Goal: Task Accomplishment & Management: Manage account settings

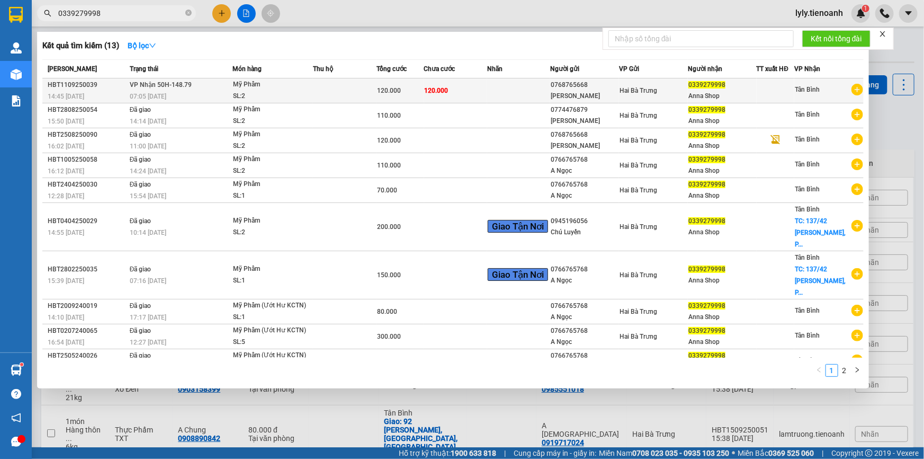
type input "0339279998"
click at [173, 85] on span "VP Nhận 50H-148.79" at bounding box center [161, 84] width 62 height 7
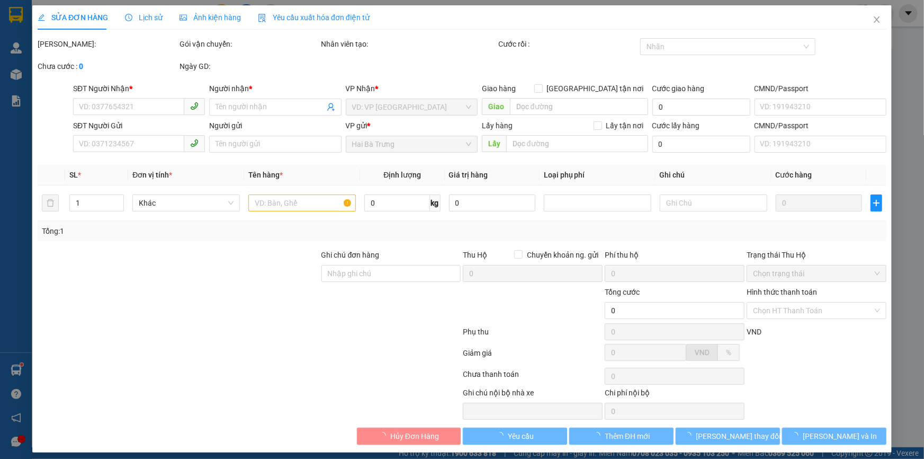
type input "0339279998"
type input "Anna Shop"
type input "0768765668"
type input "[PERSON_NAME]"
type input "120.000"
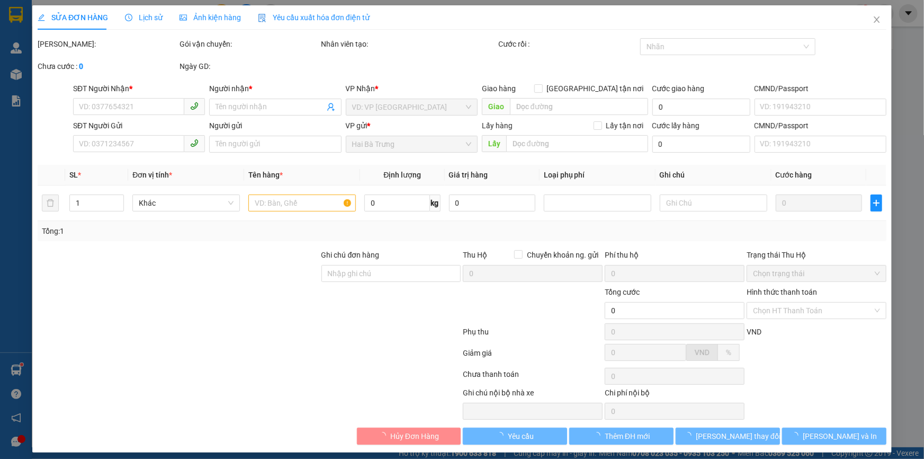
type input "120.000"
click at [146, 13] on span "Lịch sử" at bounding box center [144, 17] width 38 height 8
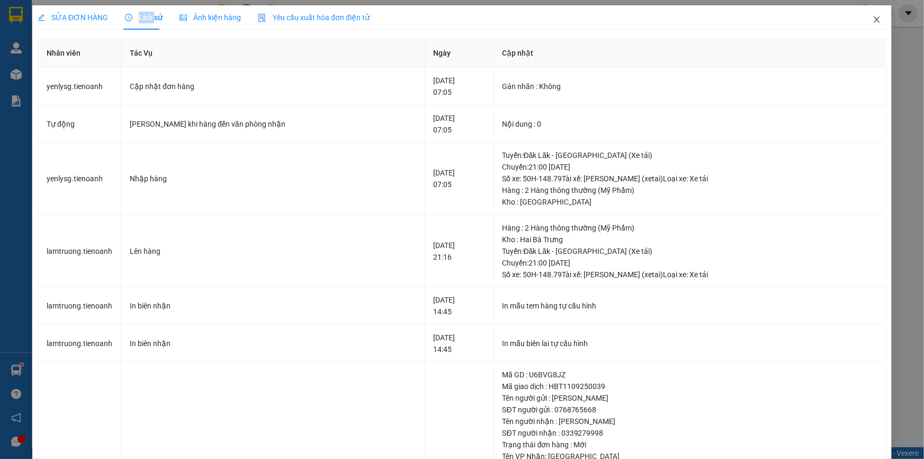
click at [873, 21] on icon "close" at bounding box center [877, 19] width 8 height 8
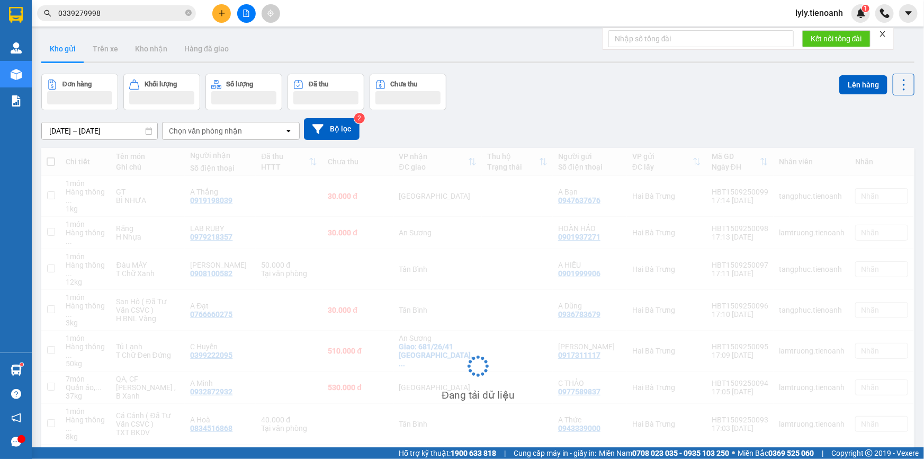
click at [143, 11] on input "0339279998" at bounding box center [120, 13] width 125 height 12
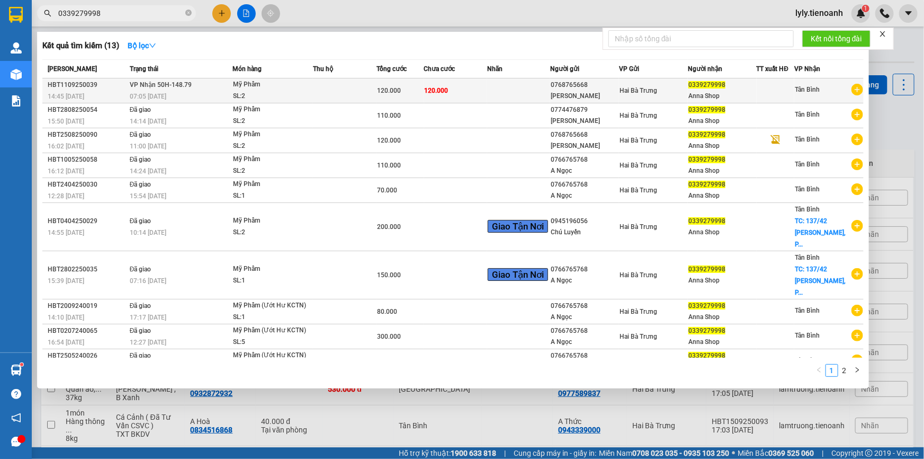
click at [232, 91] on td "Mỹ Phẩm SL: 2" at bounding box center [272, 90] width 80 height 25
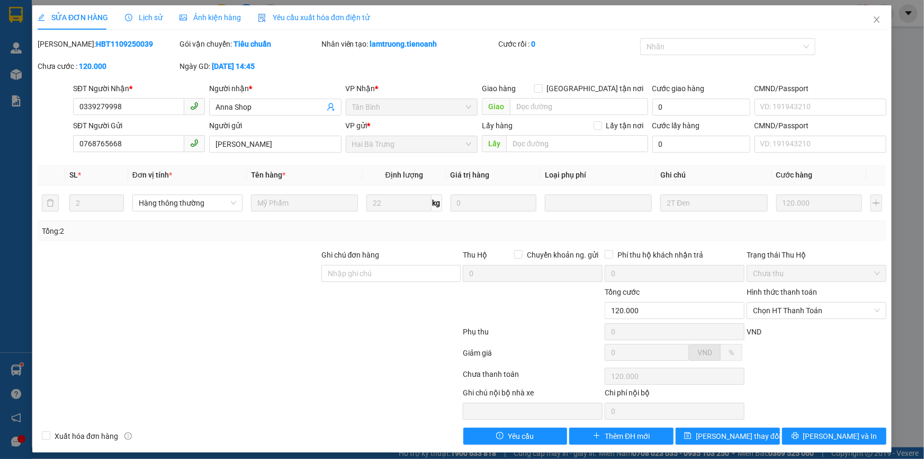
click at [144, 17] on span "Lịch sử" at bounding box center [144, 17] width 38 height 8
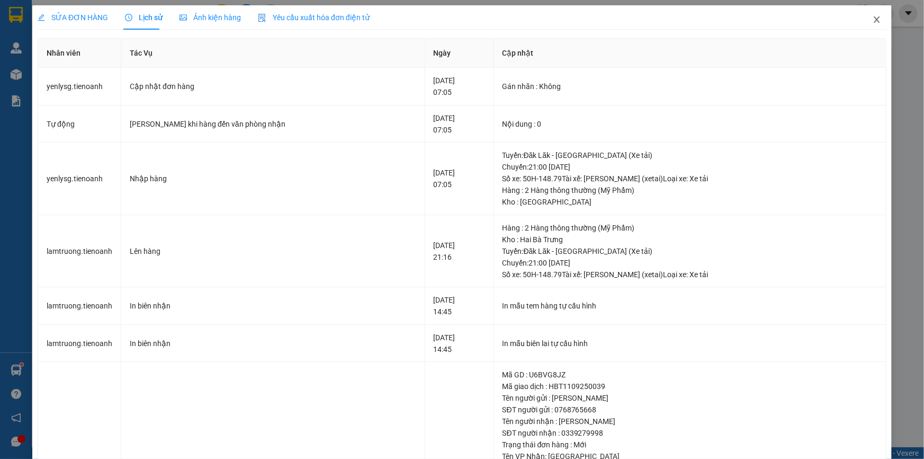
click at [873, 19] on icon "close" at bounding box center [877, 19] width 8 height 8
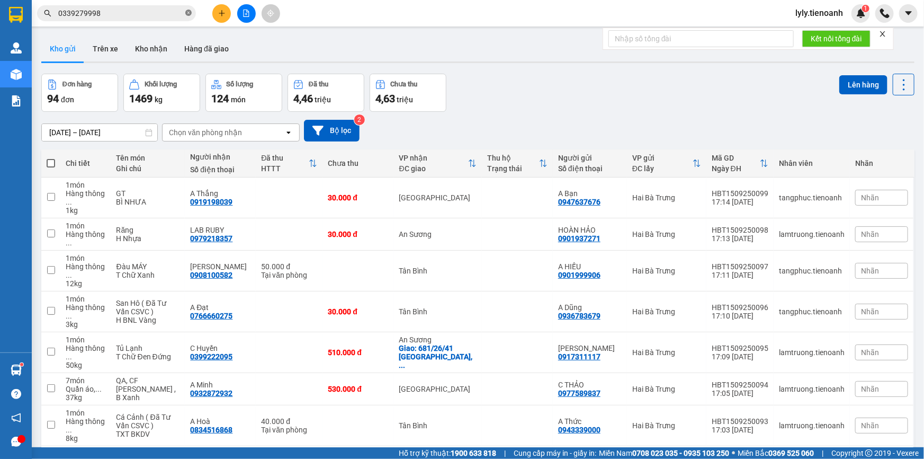
click at [187, 13] on icon "close-circle" at bounding box center [188, 13] width 6 height 6
paste input "0946453355"
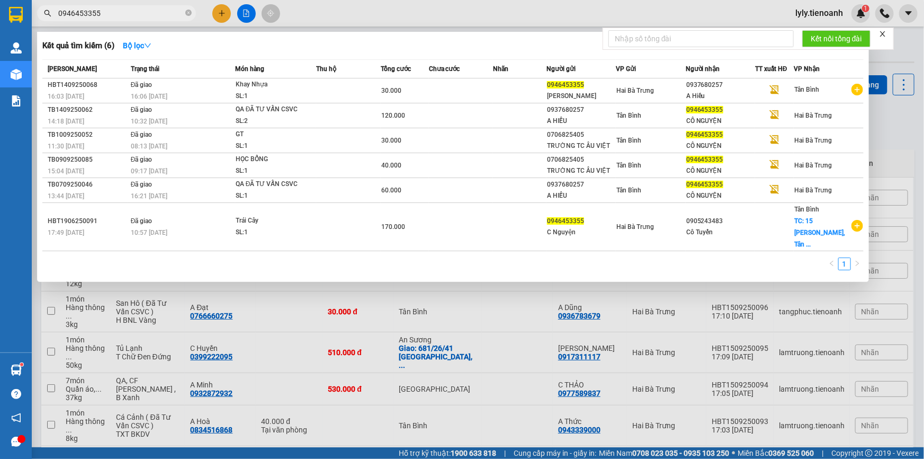
type input "0946453355"
